Goal: Task Accomplishment & Management: Use online tool/utility

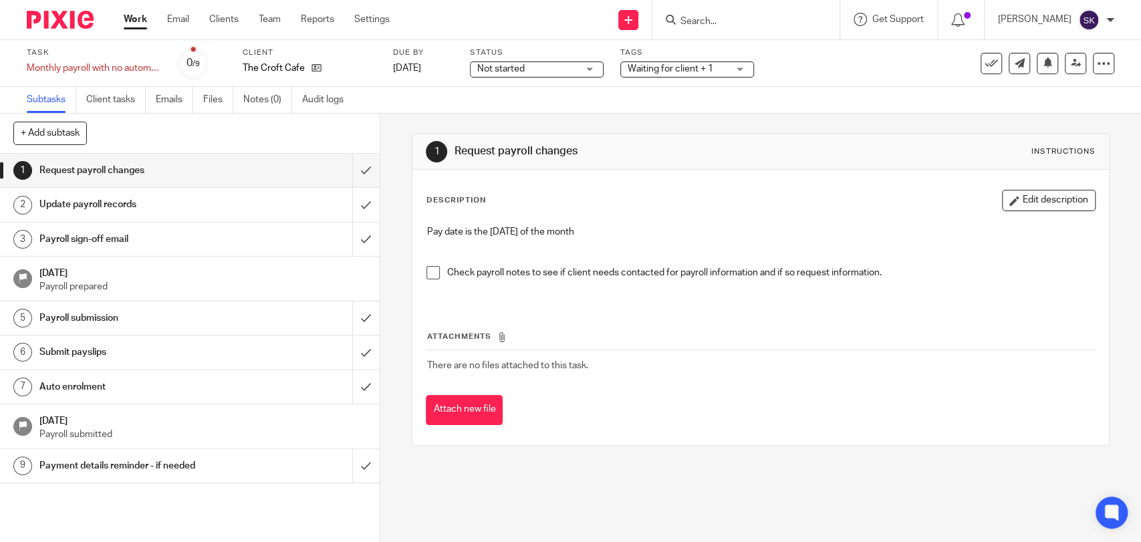
click at [747, 22] on input "Search" at bounding box center [739, 22] width 120 height 12
click at [747, 22] on input "th" at bounding box center [739, 22] width 120 height 12
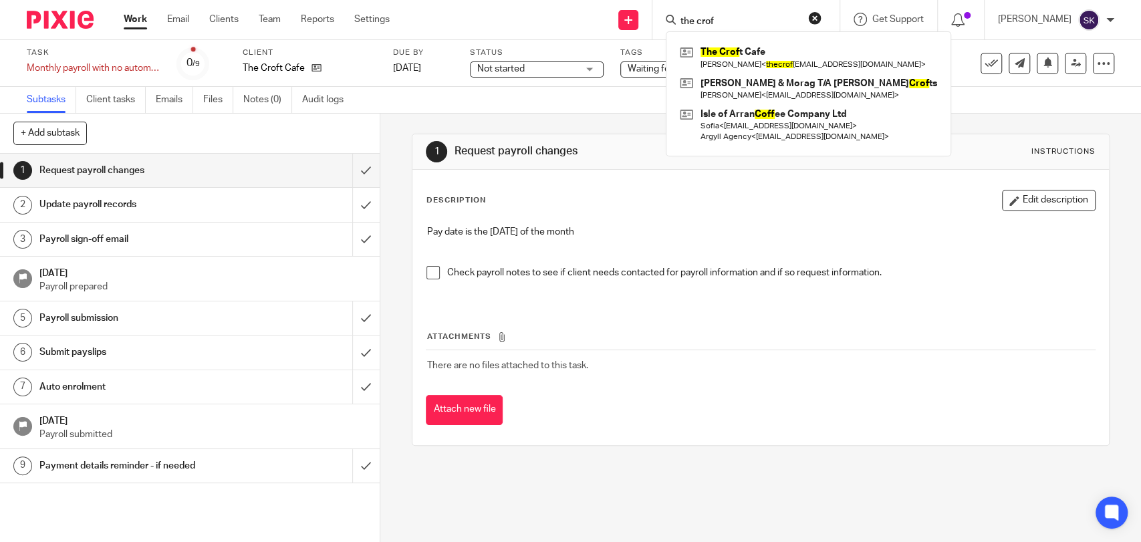
type input "the crof"
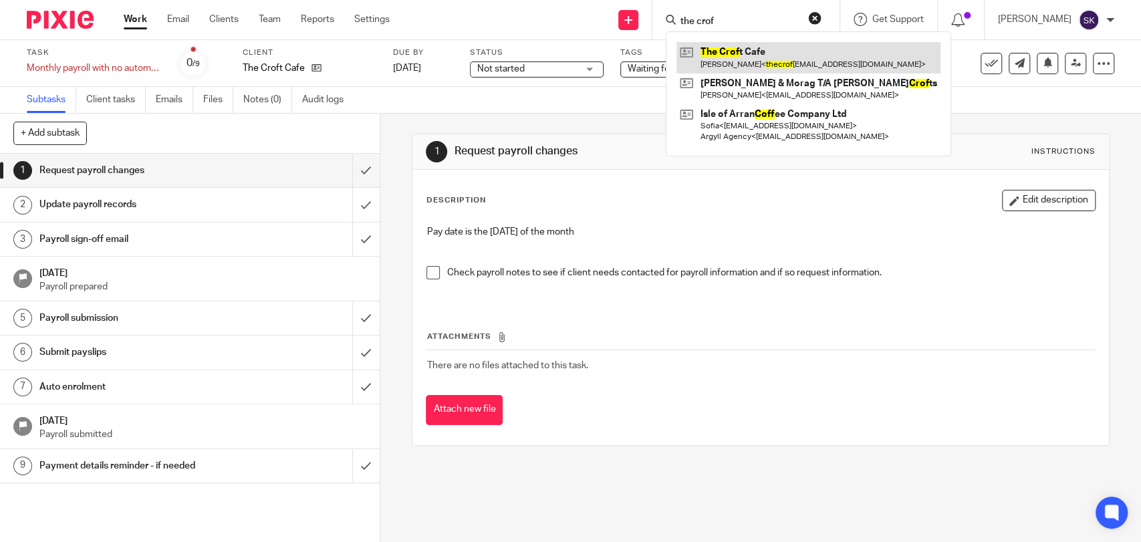
click at [748, 67] on link at bounding box center [809, 57] width 264 height 31
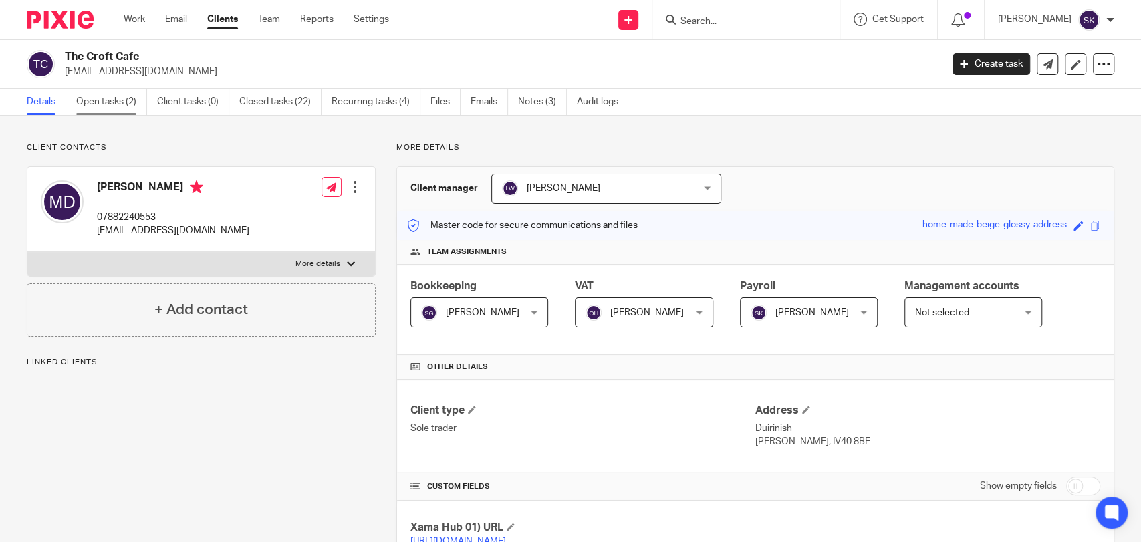
click at [112, 90] on link "Open tasks (2)" at bounding box center [111, 102] width 71 height 26
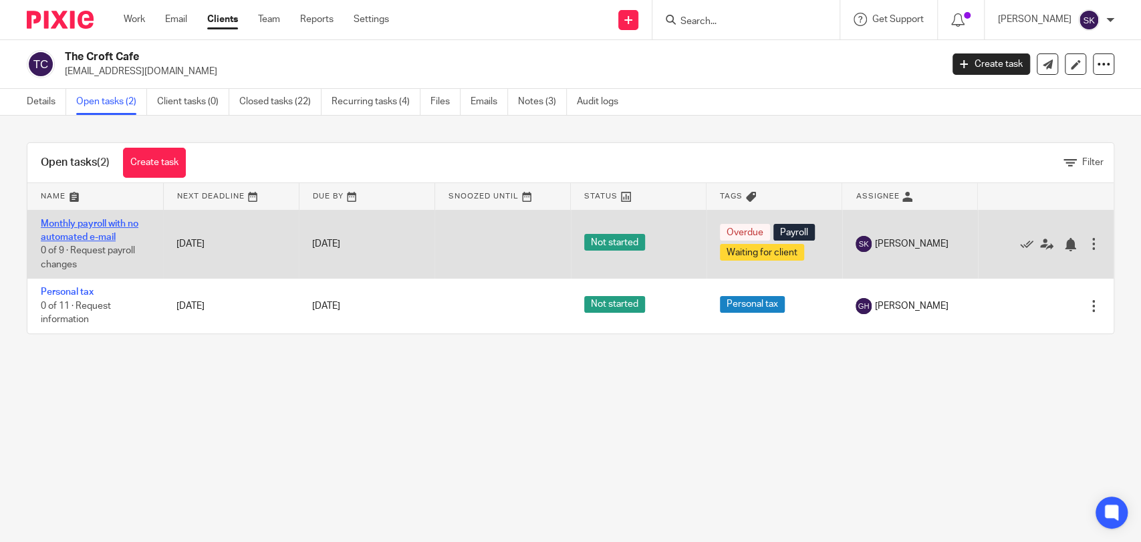
click at [105, 239] on link "Monthly payroll with no automated e-mail" at bounding box center [90, 230] width 98 height 23
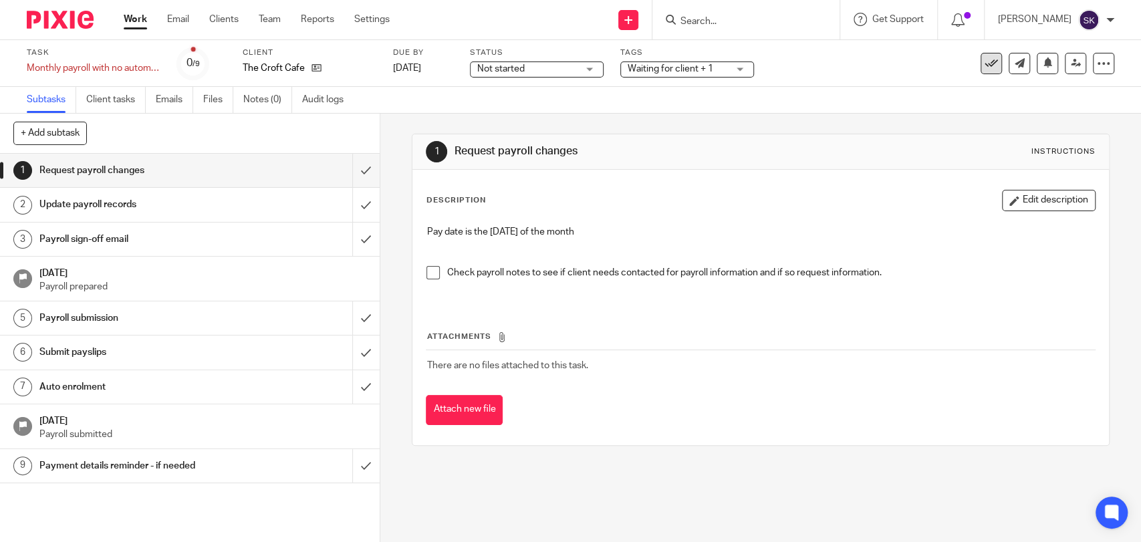
click at [985, 60] on icon at bounding box center [991, 63] width 13 height 13
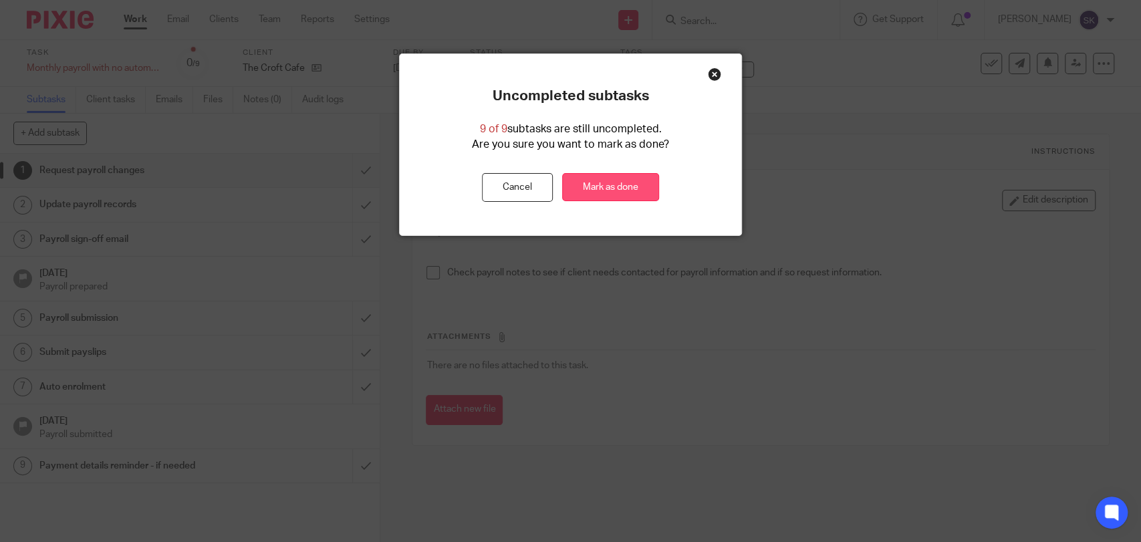
click at [604, 192] on link "Mark as done" at bounding box center [610, 187] width 97 height 29
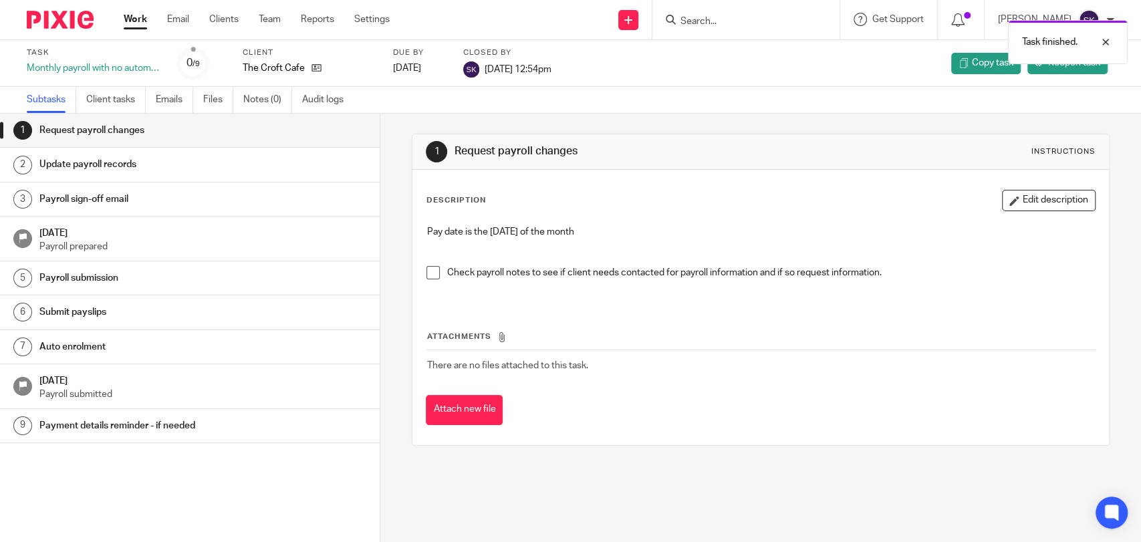
click at [718, 19] on div "Task finished." at bounding box center [850, 38] width 558 height 51
click at [728, 19] on div "Task finished." at bounding box center [850, 38] width 558 height 51
